Goal: Task Accomplishment & Management: Use online tool/utility

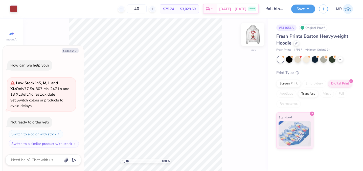
click at [251, 34] on img at bounding box center [253, 34] width 20 height 20
click at [249, 37] on img at bounding box center [253, 34] width 20 height 20
click at [296, 43] on icon at bounding box center [296, 42] width 3 height 3
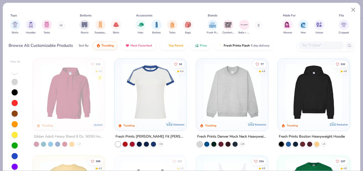
type textarea "x"
click at [316, 45] on input "text" at bounding box center [320, 45] width 39 height 6
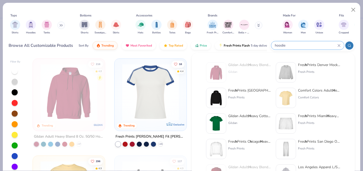
type input "hoodie"
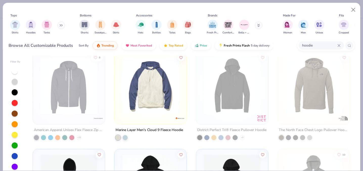
scroll to position [491, 0]
click at [15, 69] on div at bounding box center [15, 71] width 6 height 6
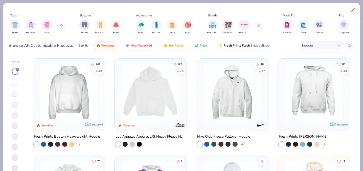
click at [143, 94] on img at bounding box center [150, 92] width 62 height 57
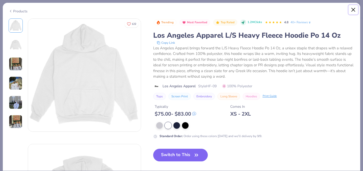
click at [352, 12] on button "Close" at bounding box center [353, 10] width 10 height 10
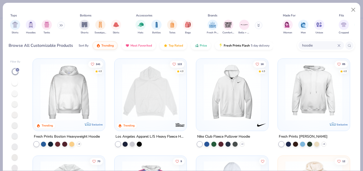
click at [314, 90] on img at bounding box center [314, 92] width 62 height 57
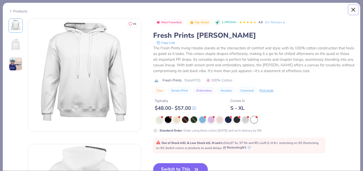
click at [355, 8] on button "Close" at bounding box center [353, 10] width 10 height 10
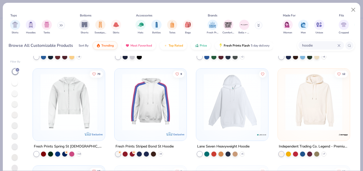
scroll to position [86, 0]
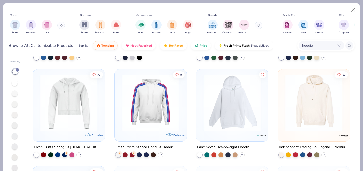
click at [299, 110] on img at bounding box center [314, 102] width 62 height 57
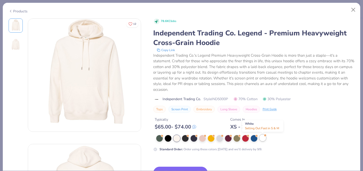
click at [263, 139] on div at bounding box center [262, 137] width 7 height 7
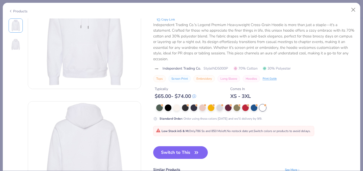
scroll to position [42, 0]
click at [170, 152] on button "Switch to This" at bounding box center [180, 152] width 55 height 13
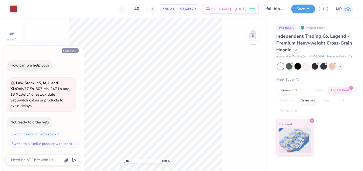
click at [72, 48] on button "Collapse" at bounding box center [70, 50] width 17 height 5
type textarea "x"
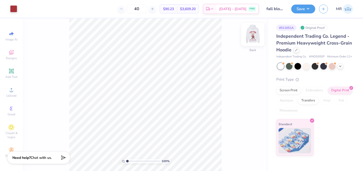
click at [252, 35] on img at bounding box center [253, 34] width 20 height 20
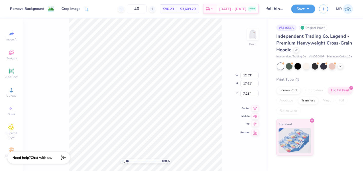
click at [255, 123] on icon at bounding box center [254, 123] width 7 height 6
type input "5.00"
click at [223, 72] on div "100 % Front W 12.53 12.53 " H 17.61 17.61 " Y 5.00 5.00 " Center Middle Top Bot…" at bounding box center [145, 94] width 245 height 152
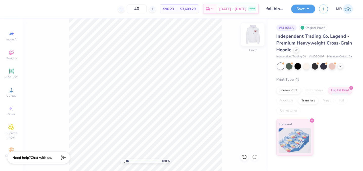
click at [253, 31] on img at bounding box center [253, 34] width 20 height 20
click at [251, 34] on img at bounding box center [253, 34] width 20 height 20
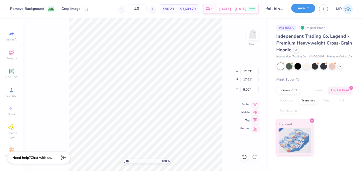
click at [306, 7] on button "Save" at bounding box center [303, 8] width 24 height 9
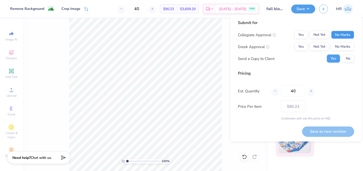
click at [344, 37] on button "No Marks" at bounding box center [342, 35] width 23 height 8
